Goal: Communication & Community: Participate in discussion

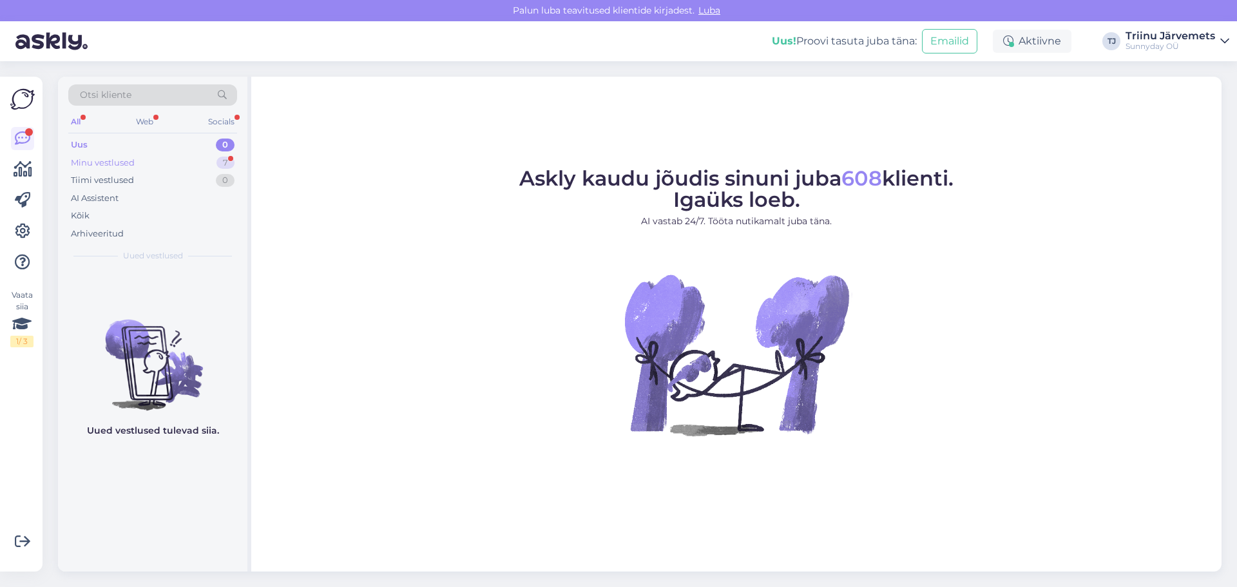
click at [128, 164] on div "Minu vestlused" at bounding box center [103, 163] width 64 height 13
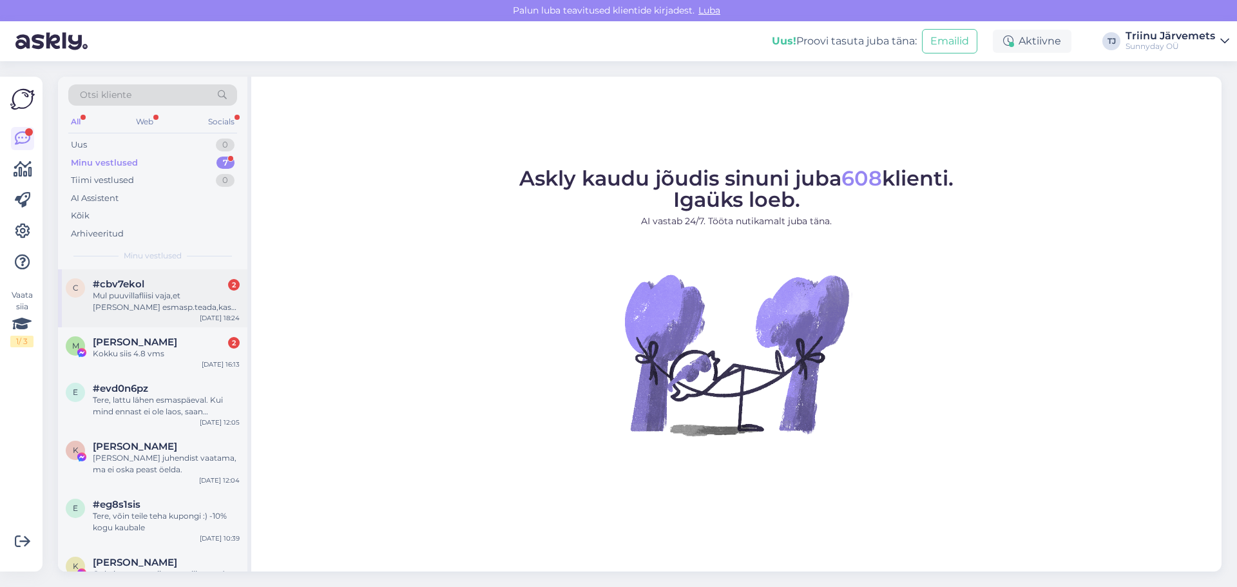
click at [203, 308] on div "Mul puuvillafliisi vaja,et annan esmasp.teada,kas jõuan tööajal w peale...et mi…" at bounding box center [166, 301] width 147 height 23
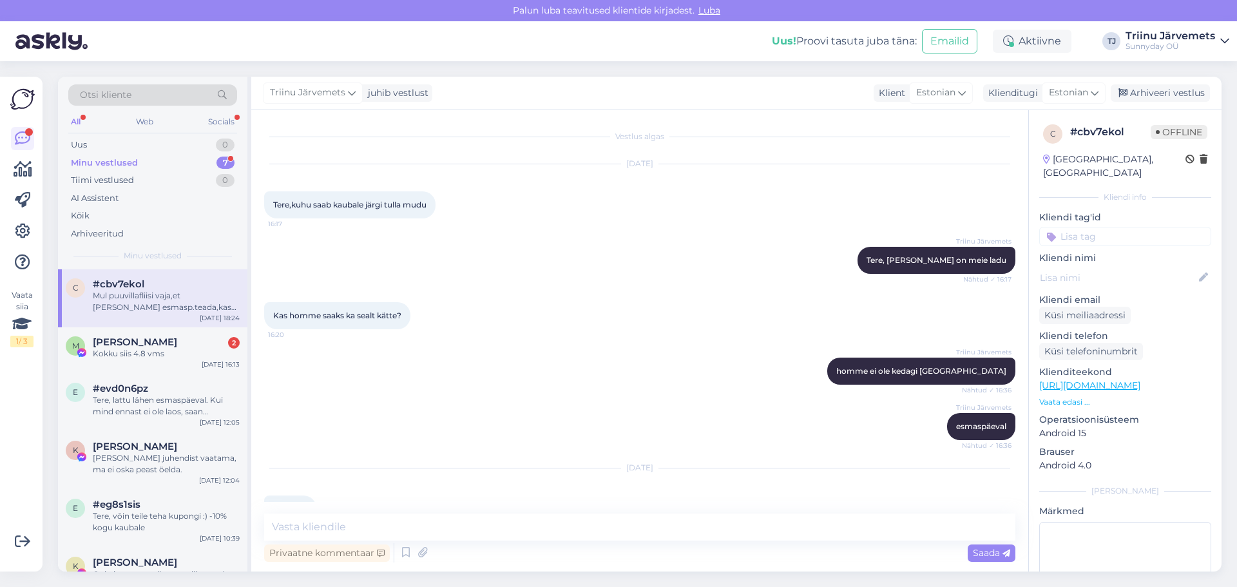
scroll to position [113, 0]
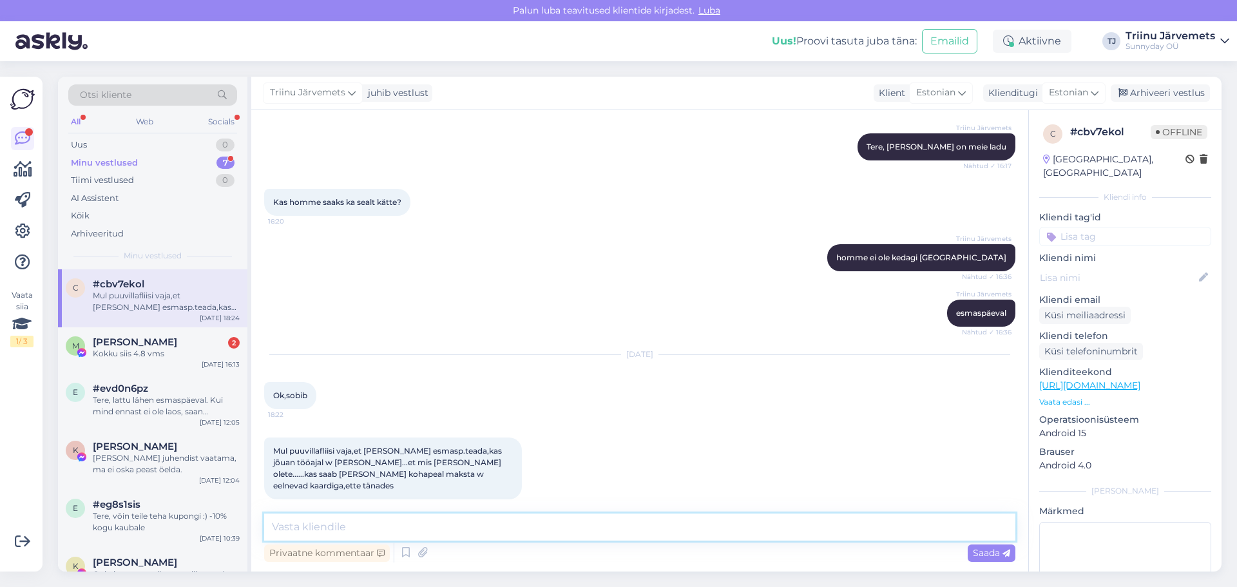
click at [409, 520] on textarea at bounding box center [639, 526] width 751 height 27
click at [347, 524] on textarea "Koha peal olen9-12.00" at bounding box center [639, 526] width 751 height 27
click at [406, 524] on textarea "Koha peal olen 9-12.00" at bounding box center [639, 526] width 751 height 27
type textarea "Koha peal olen 9-12.00, saab tasuda viipemakse kaardiga ja sularahas"
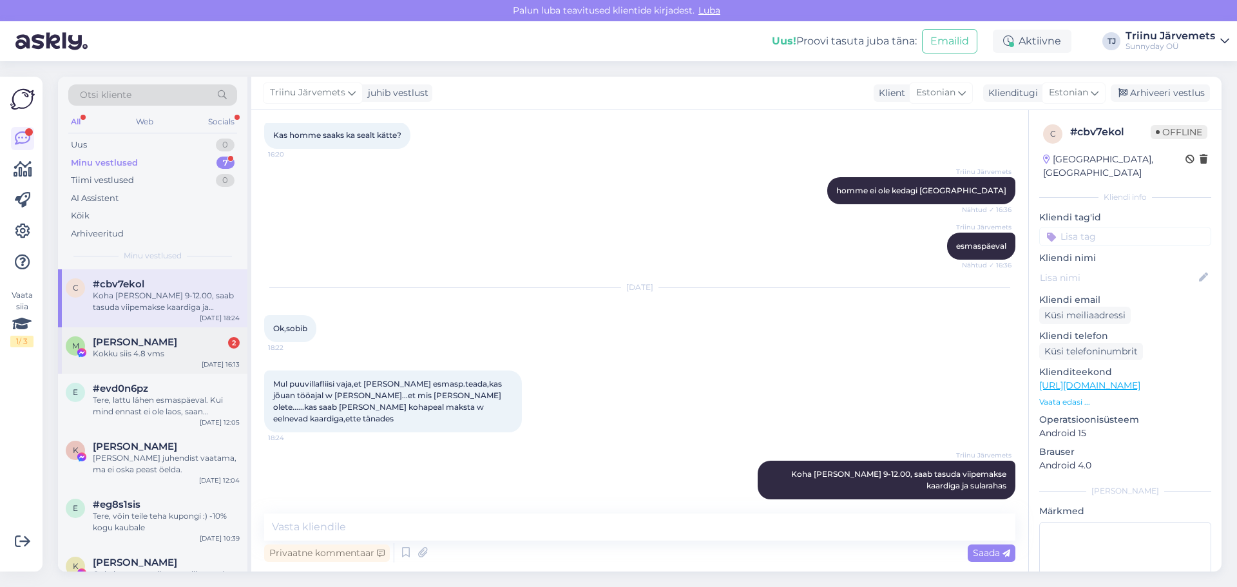
click at [148, 363] on div "M Margit Salk 2 Kokku siis 4.8 vms Oct 4 16:13" at bounding box center [152, 350] width 189 height 46
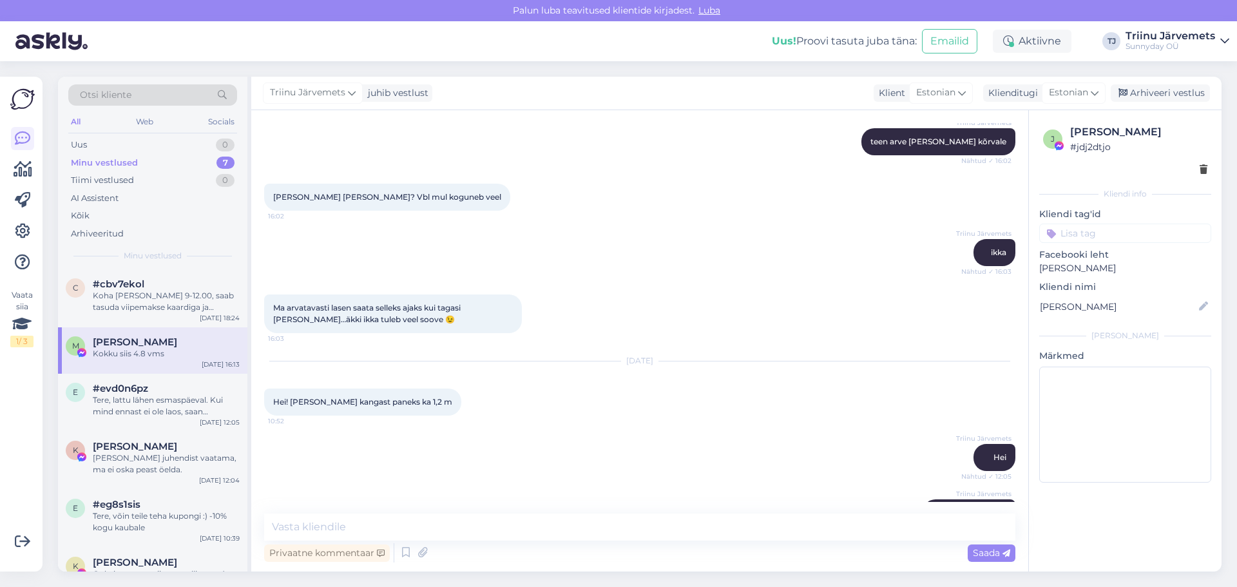
scroll to position [5729, 0]
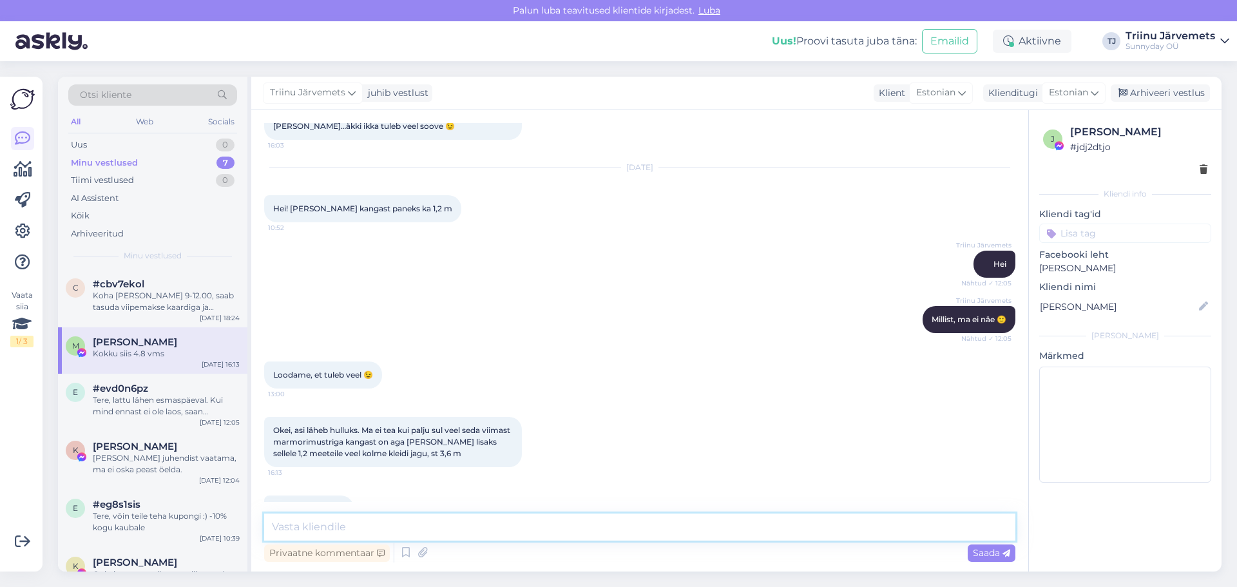
click at [332, 530] on textarea at bounding box center [639, 526] width 751 height 27
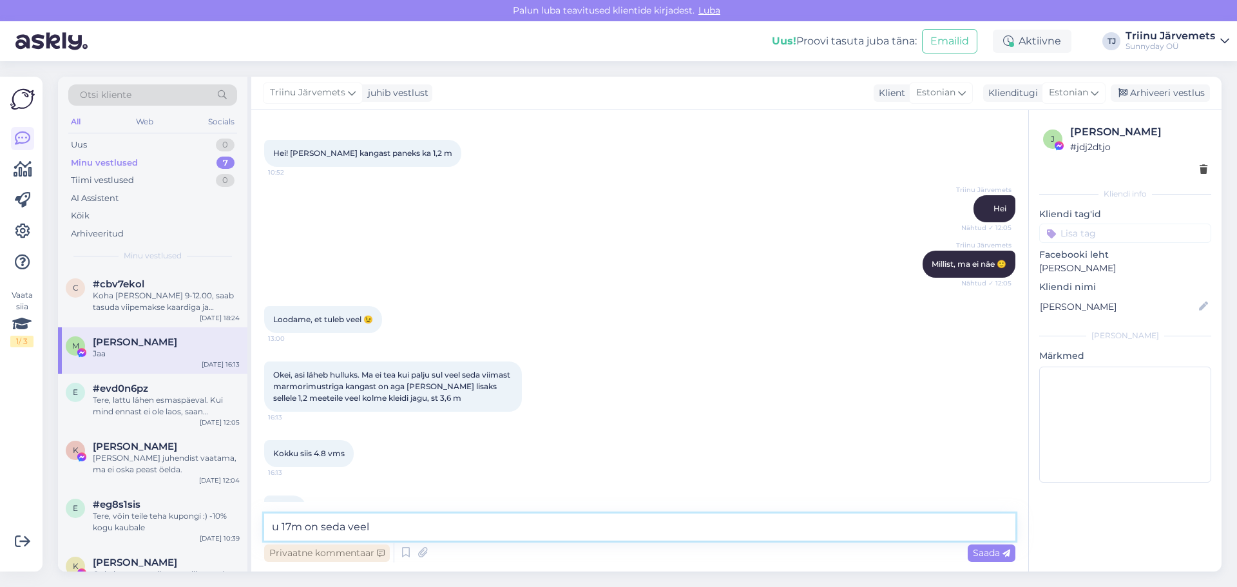
type textarea "u 17m on seda veel"
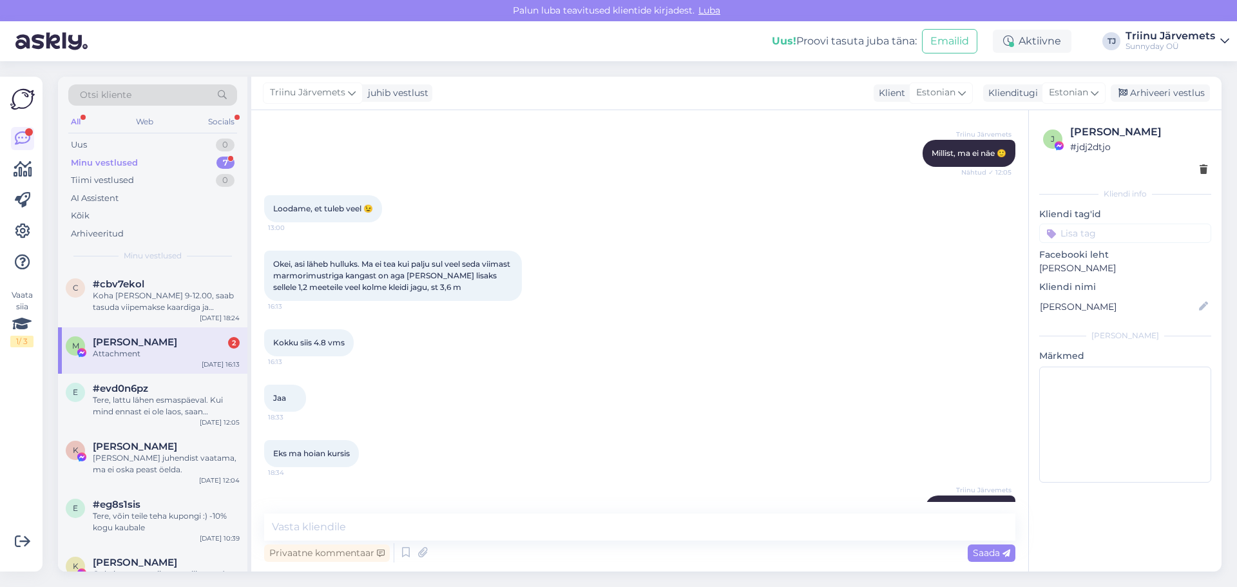
scroll to position [5977, 0]
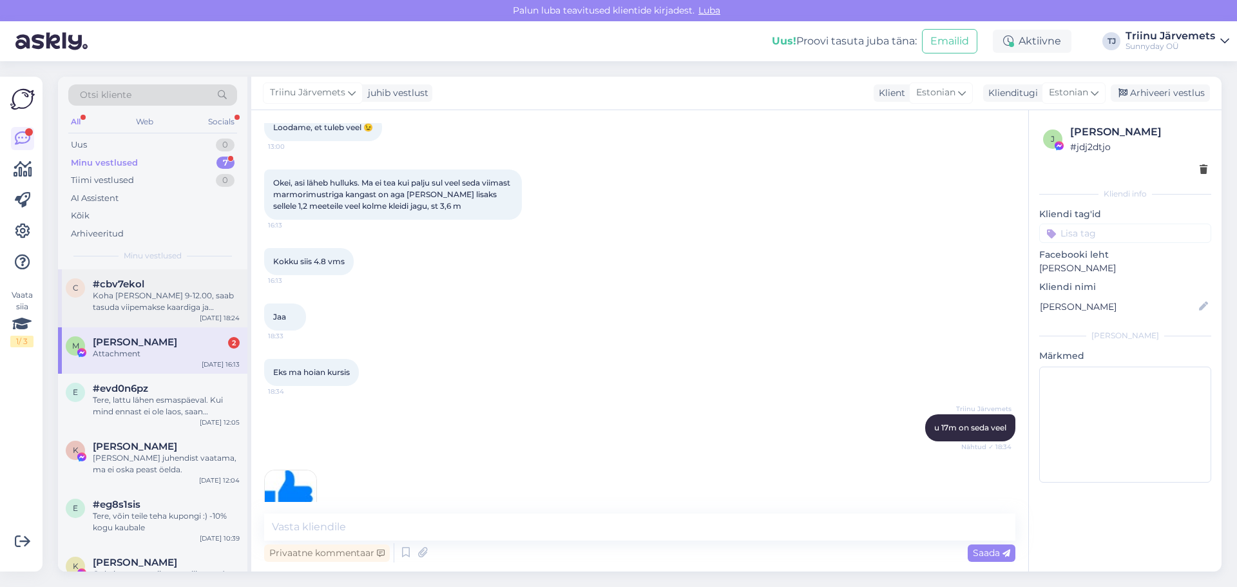
click at [128, 303] on div "Koha peal olen 9-12.00, saab tasuda viipemakse kaardiga ja sularahas" at bounding box center [166, 301] width 147 height 23
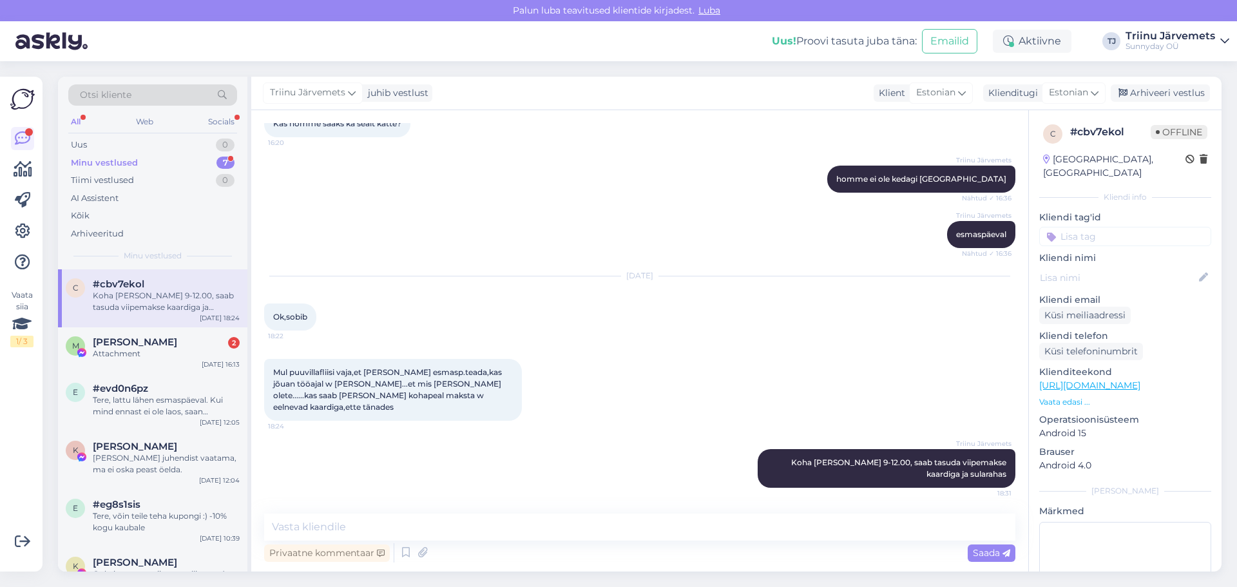
scroll to position [180, 0]
